Goal: Learn about a topic

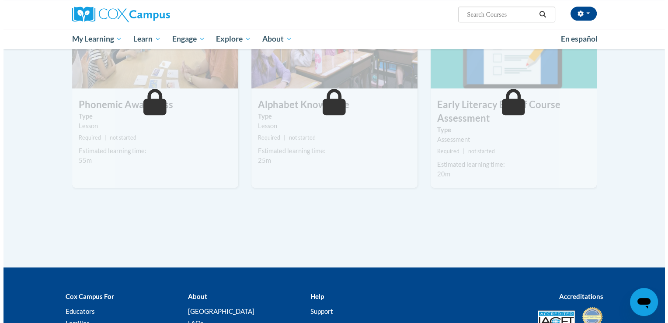
scroll to position [294, 0]
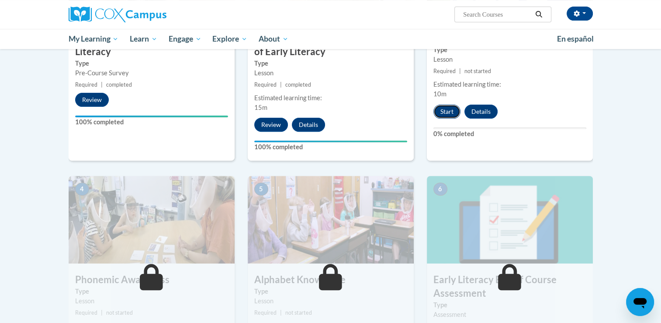
click at [449, 110] on button "Start" at bounding box center [447, 111] width 27 height 14
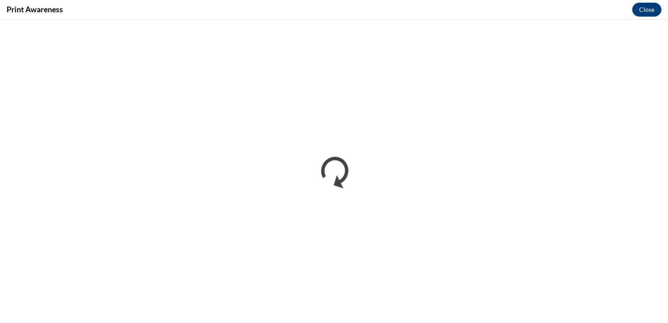
scroll to position [0, 0]
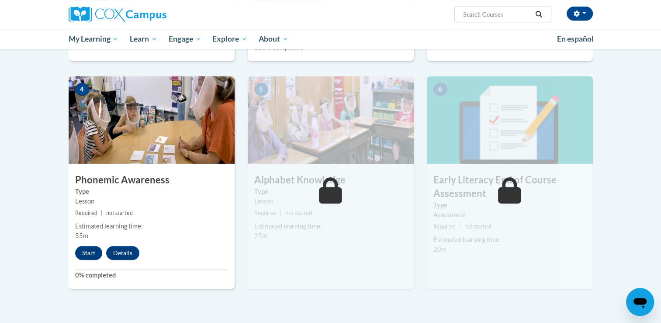
click at [175, 156] on img at bounding box center [152, 119] width 166 height 87
click at [155, 176] on h3 "Phonemic Awareness" at bounding box center [152, 180] width 166 height 14
click at [93, 248] on button "Start" at bounding box center [88, 253] width 27 height 14
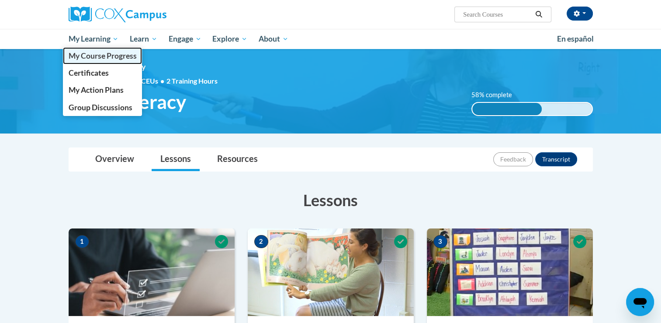
click at [108, 58] on span "My Course Progress" at bounding box center [102, 55] width 68 height 9
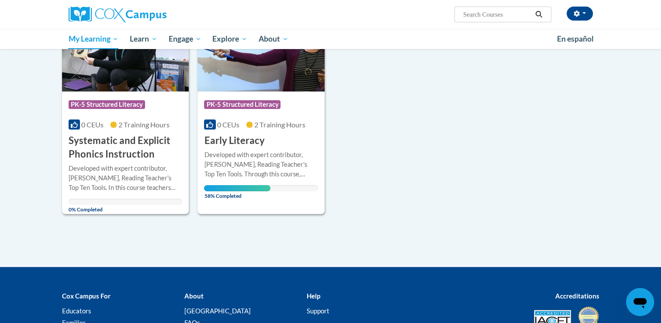
scroll to position [75, 0]
